Goal: Task Accomplishment & Management: Manage account settings

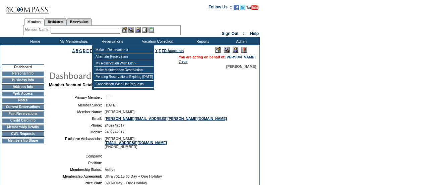
click at [104, 31] on input "text" at bounding box center [86, 30] width 70 height 7
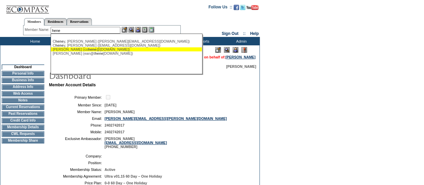
type input "hene"
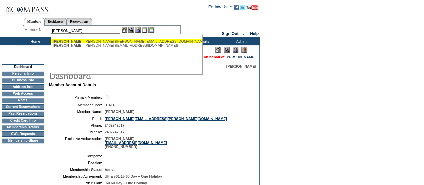
click at [90, 41] on div "Brammer , Charles (brammer@alumni.duke.edu)" at bounding box center [127, 41] width 148 height 4
type input "Brammer, Charles (brammer@alumni.duke.edu)"
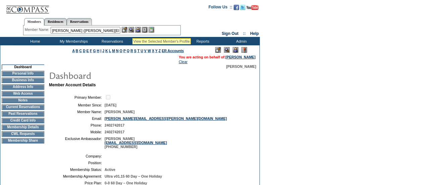
click at [133, 30] on img at bounding box center [131, 30] width 6 height 6
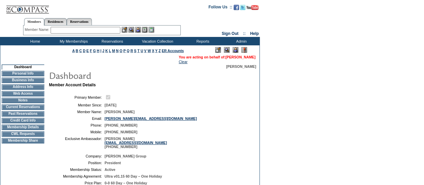
click at [242, 59] on link "[PERSON_NAME]" at bounding box center [241, 57] width 30 height 4
